Goal: Obtain resource: Download file/media

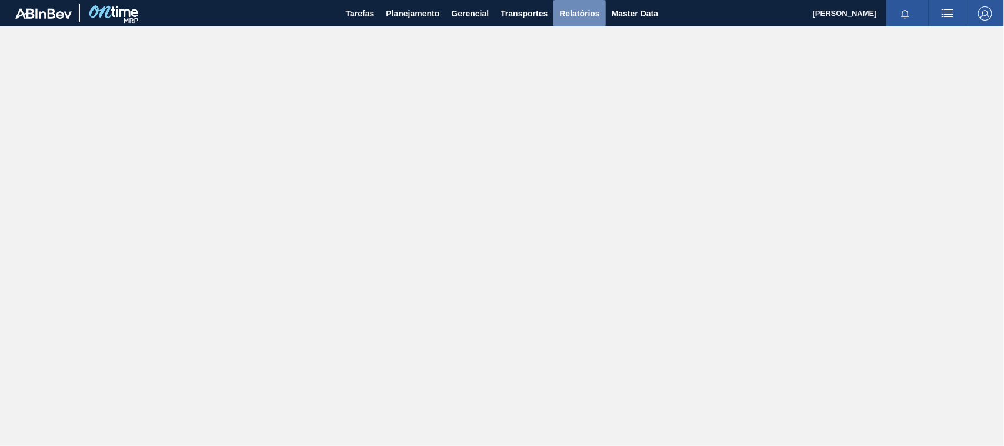
click at [565, 9] on span "Relatórios" at bounding box center [580, 13] width 40 height 14
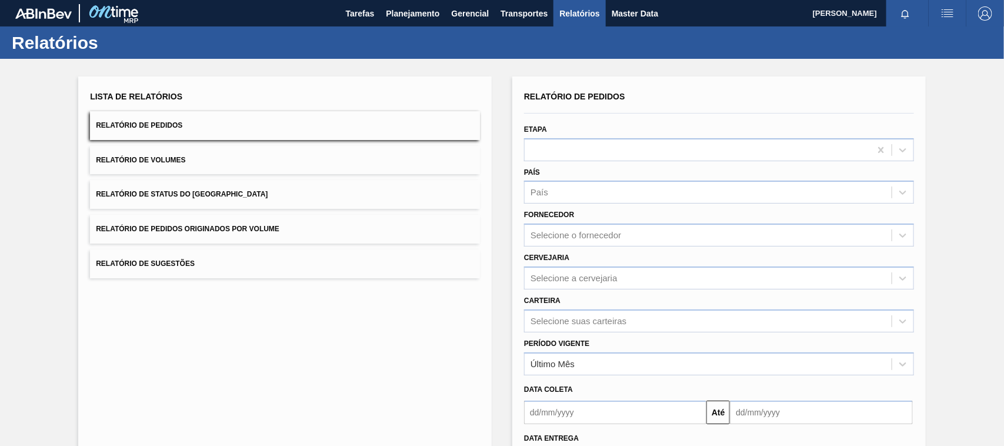
click at [211, 228] on span "Relatório de Pedidos Originados por Volume" at bounding box center [188, 229] width 184 height 8
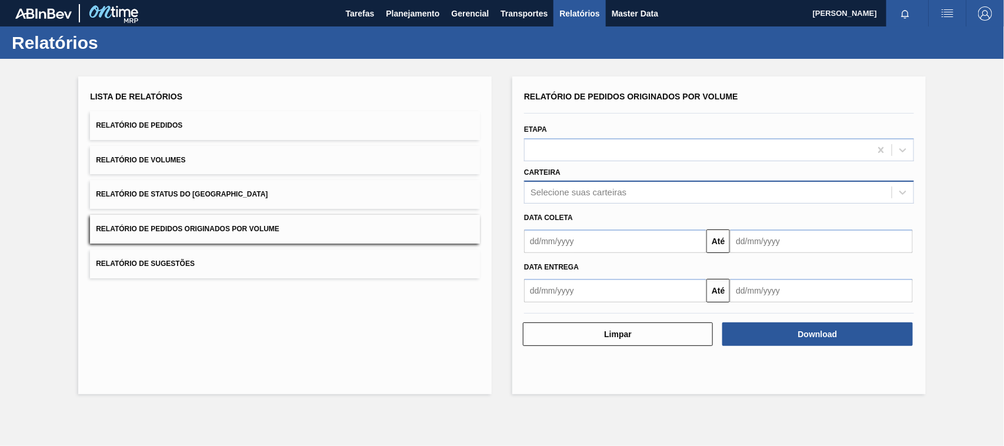
click at [574, 195] on div "Selecione suas carteiras" at bounding box center [579, 193] width 96 height 10
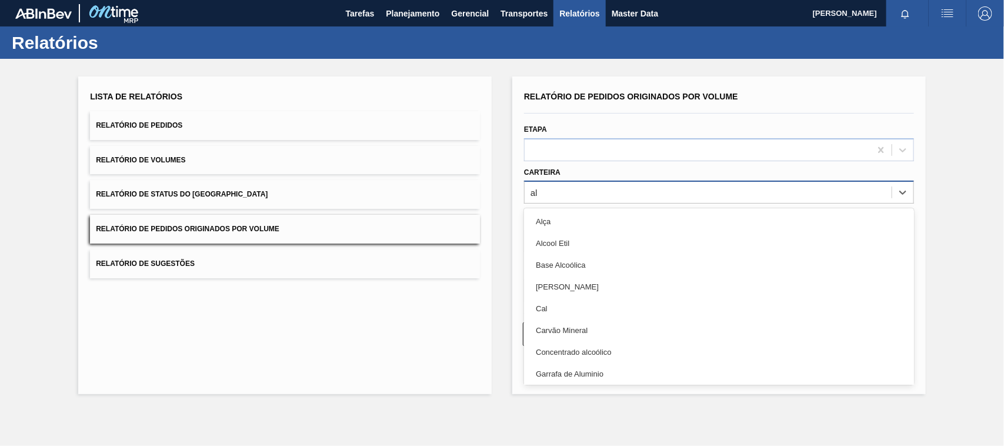
type input "a"
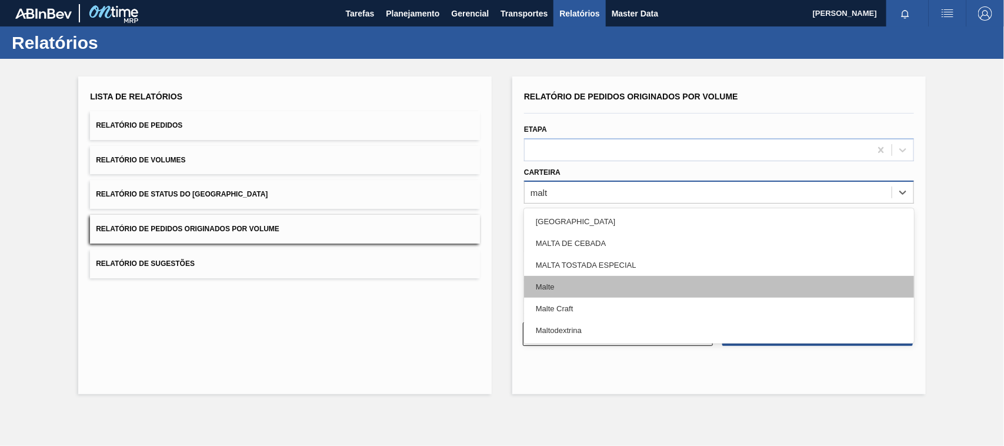
type input "malte"
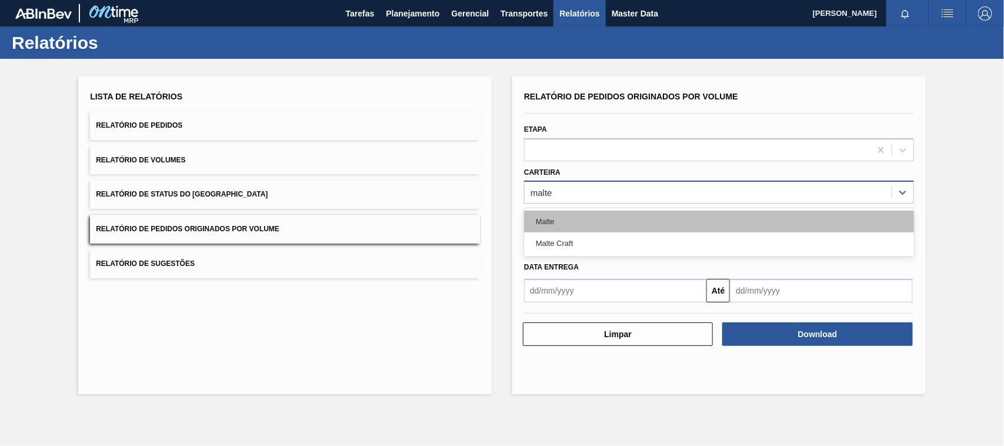
click at [558, 221] on div "Malte" at bounding box center [719, 222] width 390 height 22
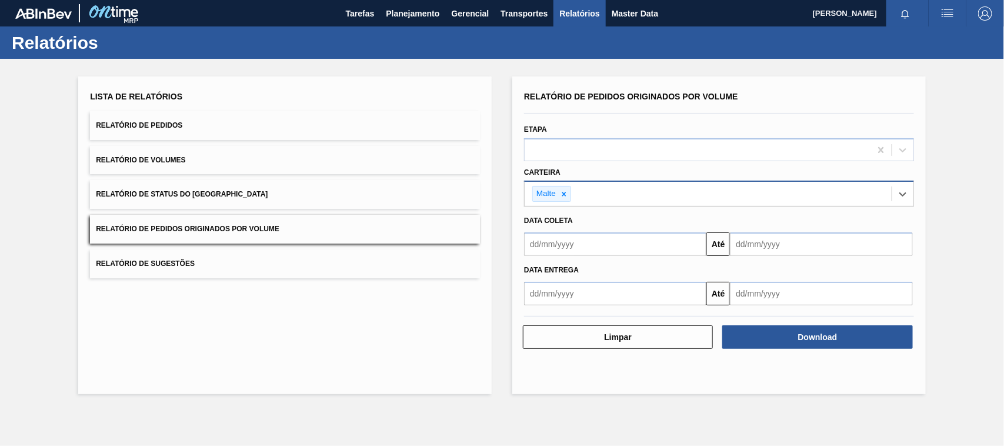
click at [552, 246] on input "text" at bounding box center [615, 244] width 182 height 24
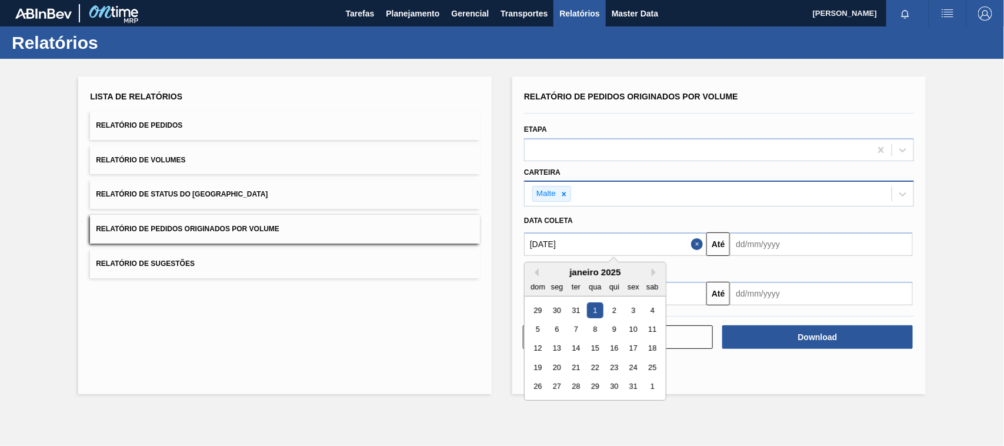
type input "[DATE]"
click at [598, 305] on div "1" at bounding box center [595, 310] width 16 height 16
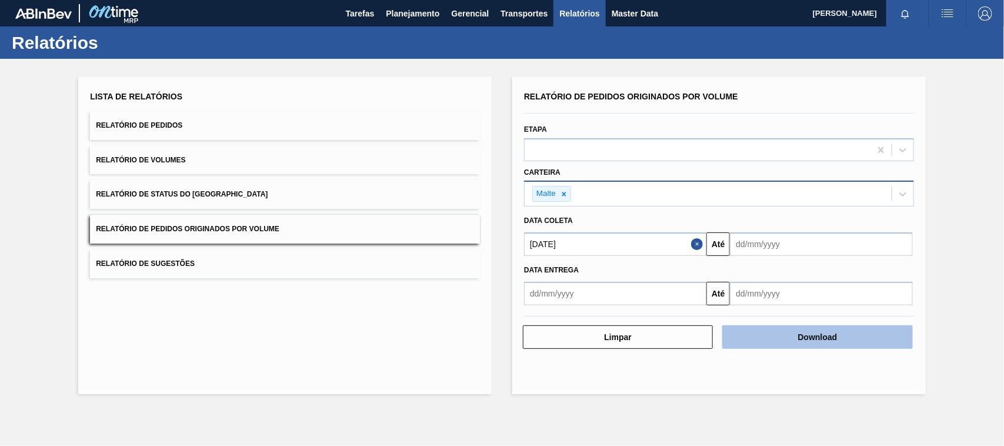
click at [778, 334] on button "Download" at bounding box center [817, 337] width 190 height 24
